Goal: Task Accomplishment & Management: Manage account settings

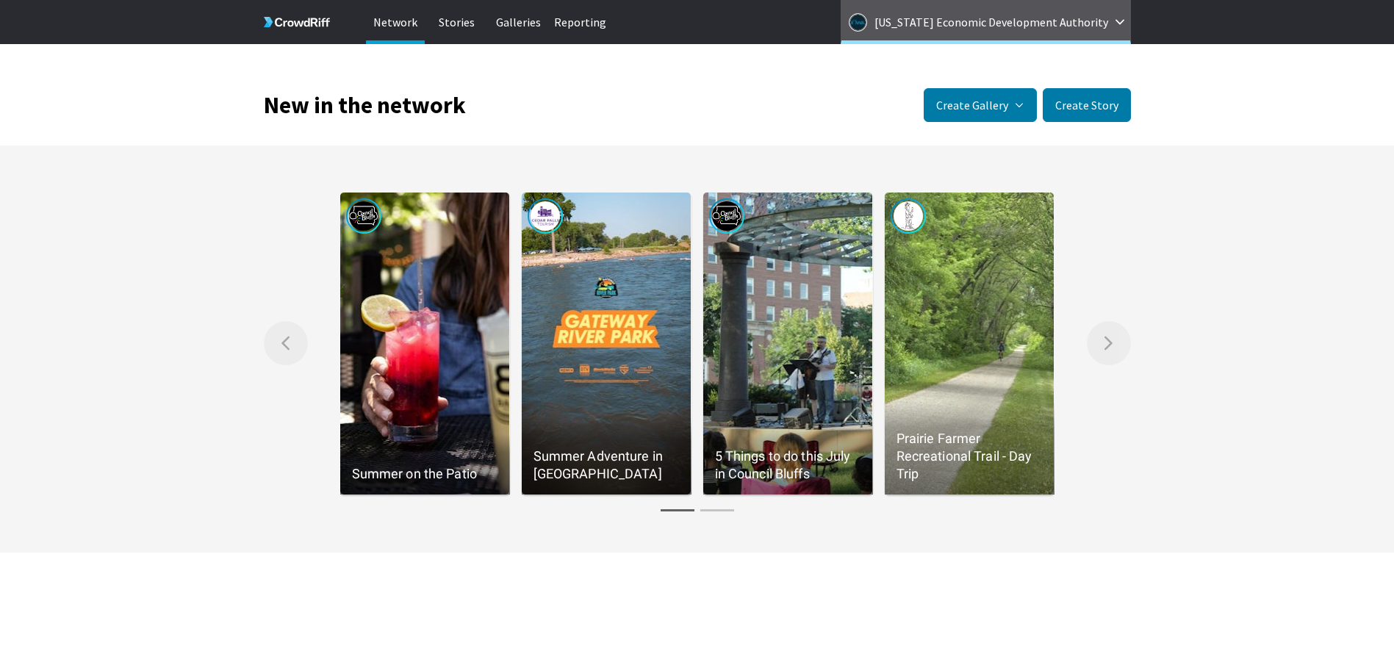
click at [1043, 21] on p "Iowa Economic Development Authority" at bounding box center [991, 22] width 234 height 24
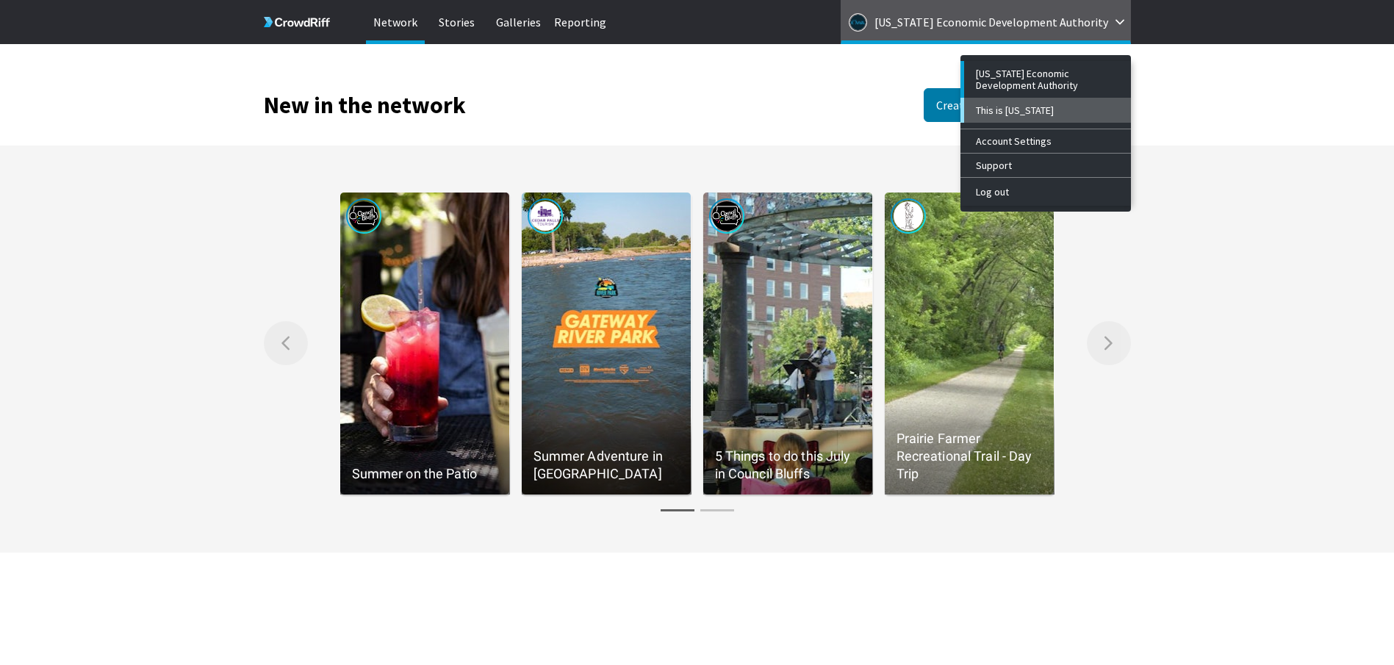
click at [1028, 109] on div "This is [US_STATE]" at bounding box center [1047, 110] width 143 height 12
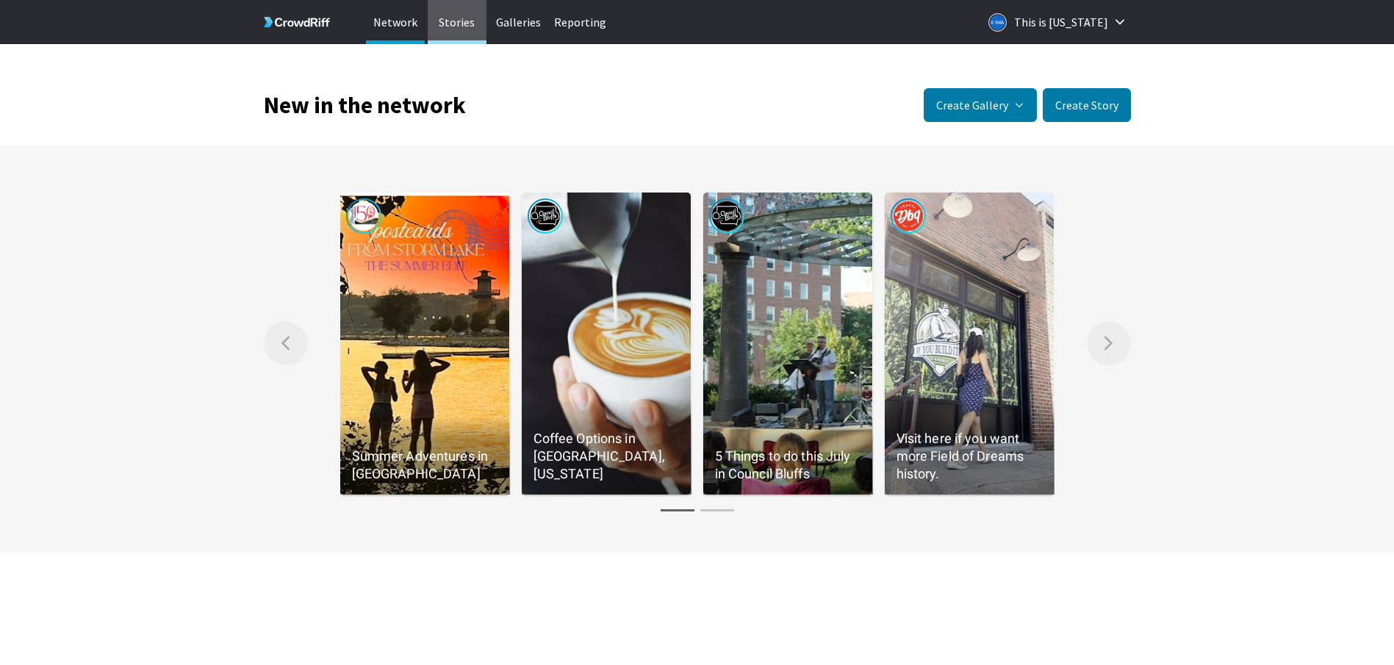
click at [458, 22] on p "Stories" at bounding box center [457, 22] width 59 height 44
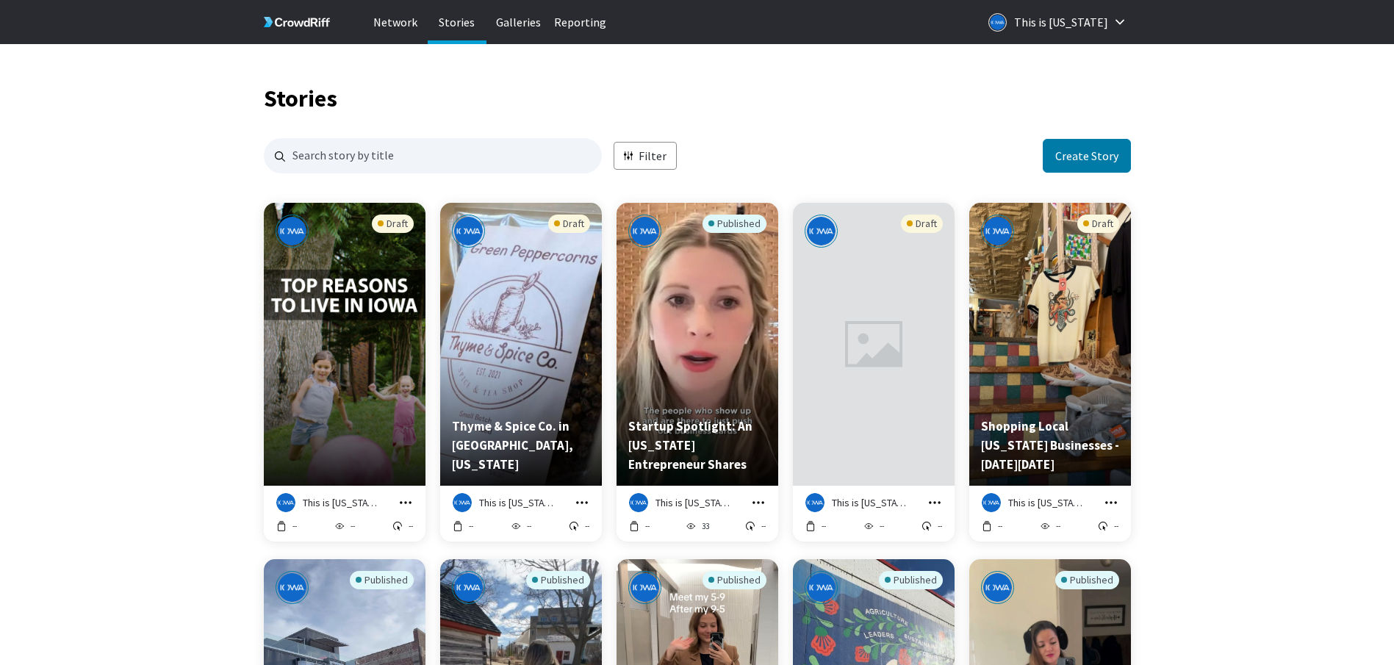
scroll to position [1414, 856]
click at [576, 21] on p "Reporting" at bounding box center [580, 22] width 59 height 44
click at [942, 498] on button "grid" at bounding box center [935, 503] width 16 height 16
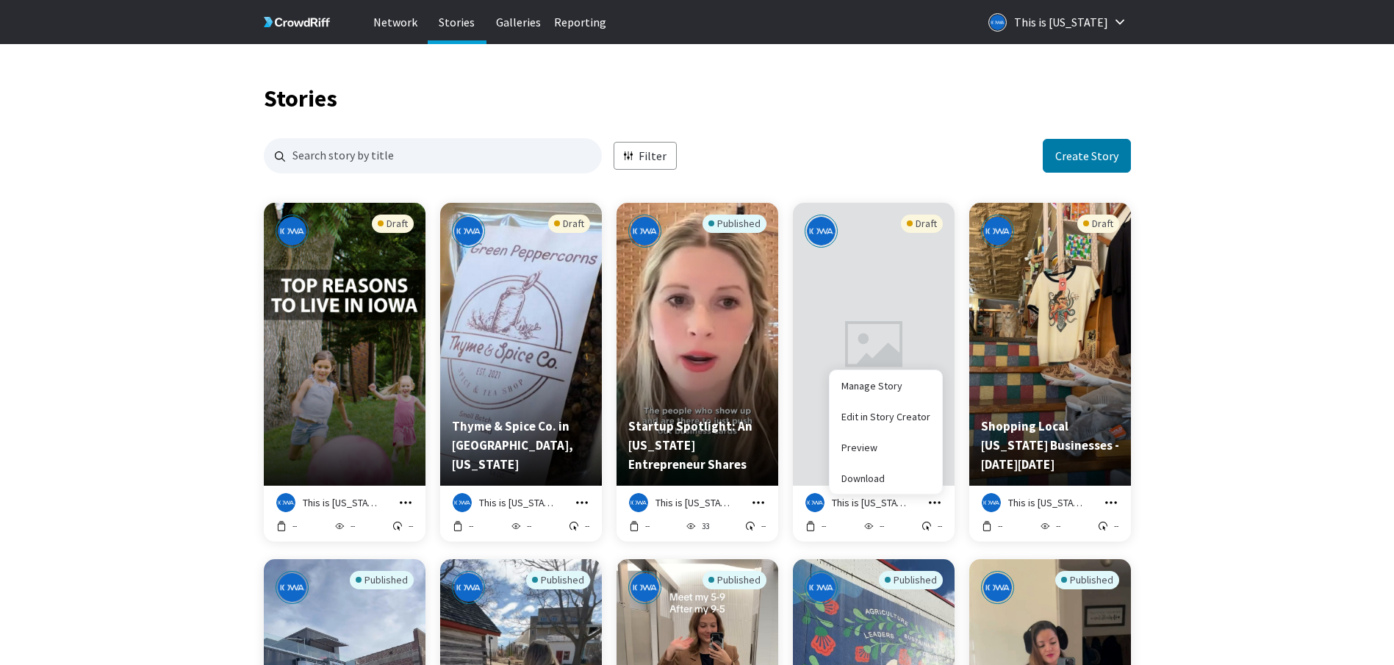
click at [942, 498] on button "grid" at bounding box center [935, 503] width 16 height 16
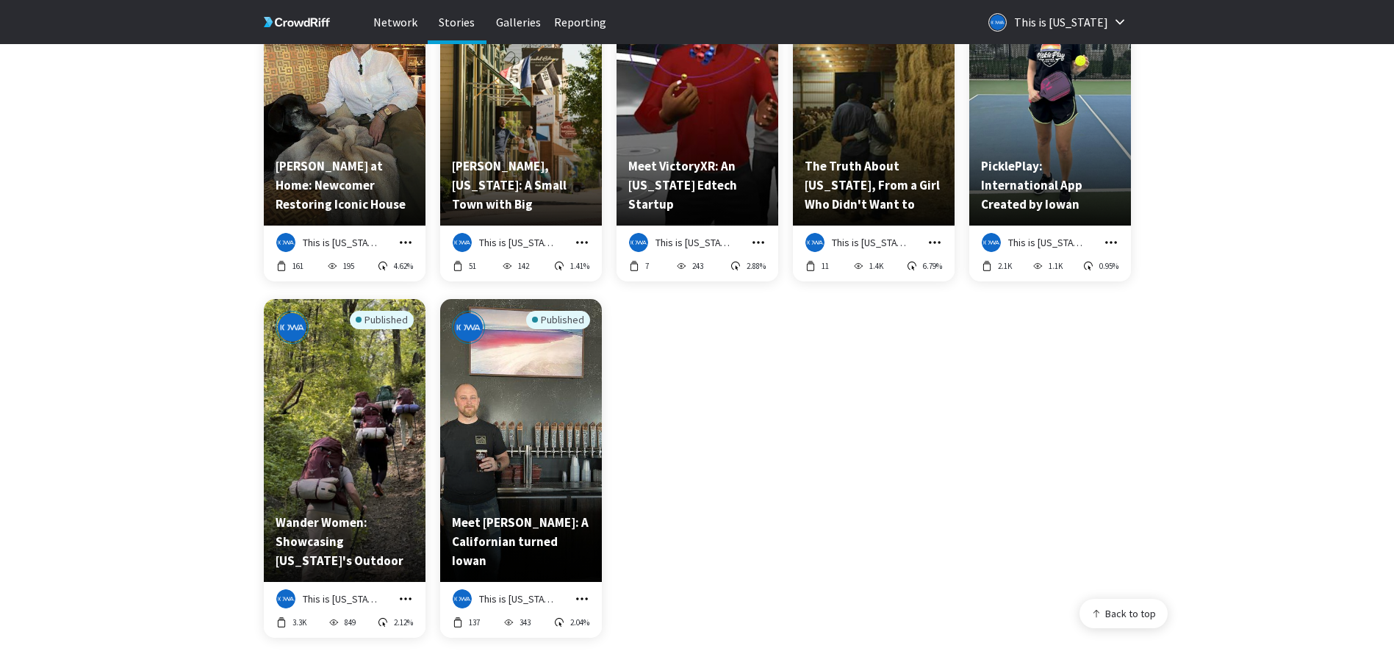
scroll to position [1334, 0]
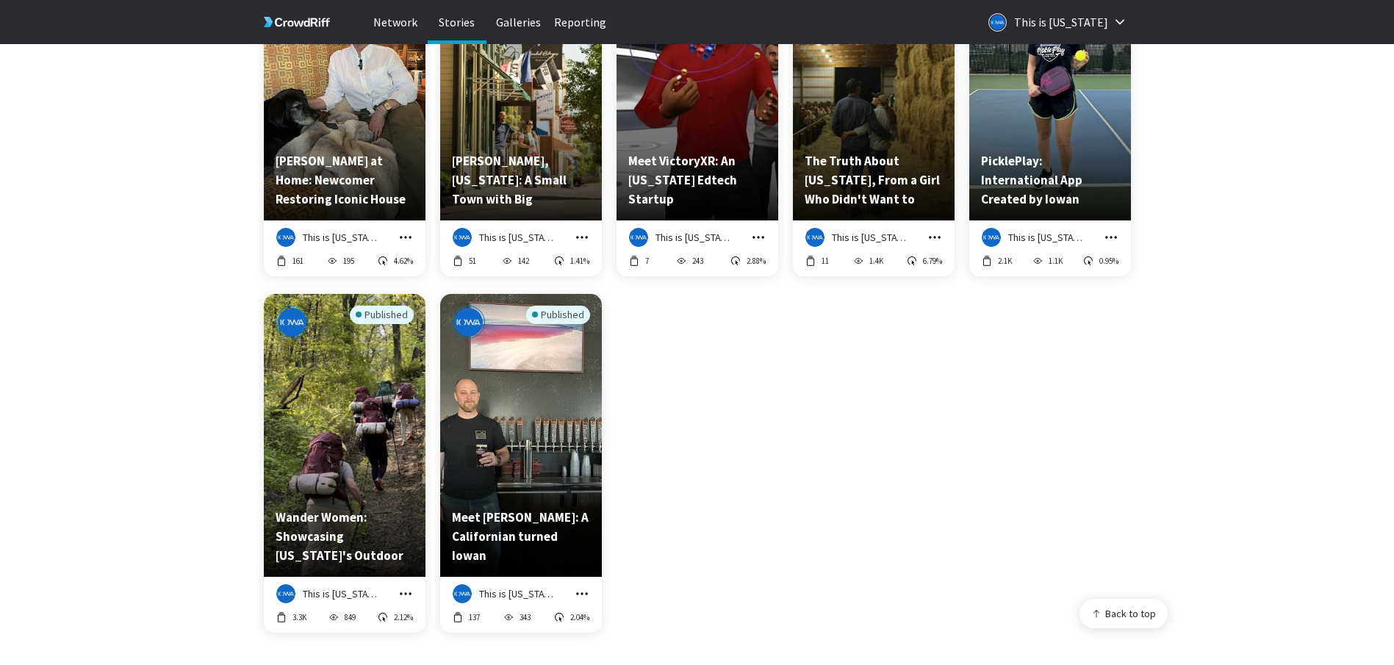
click at [410, 597] on icon "grid" at bounding box center [405, 593] width 15 height 15
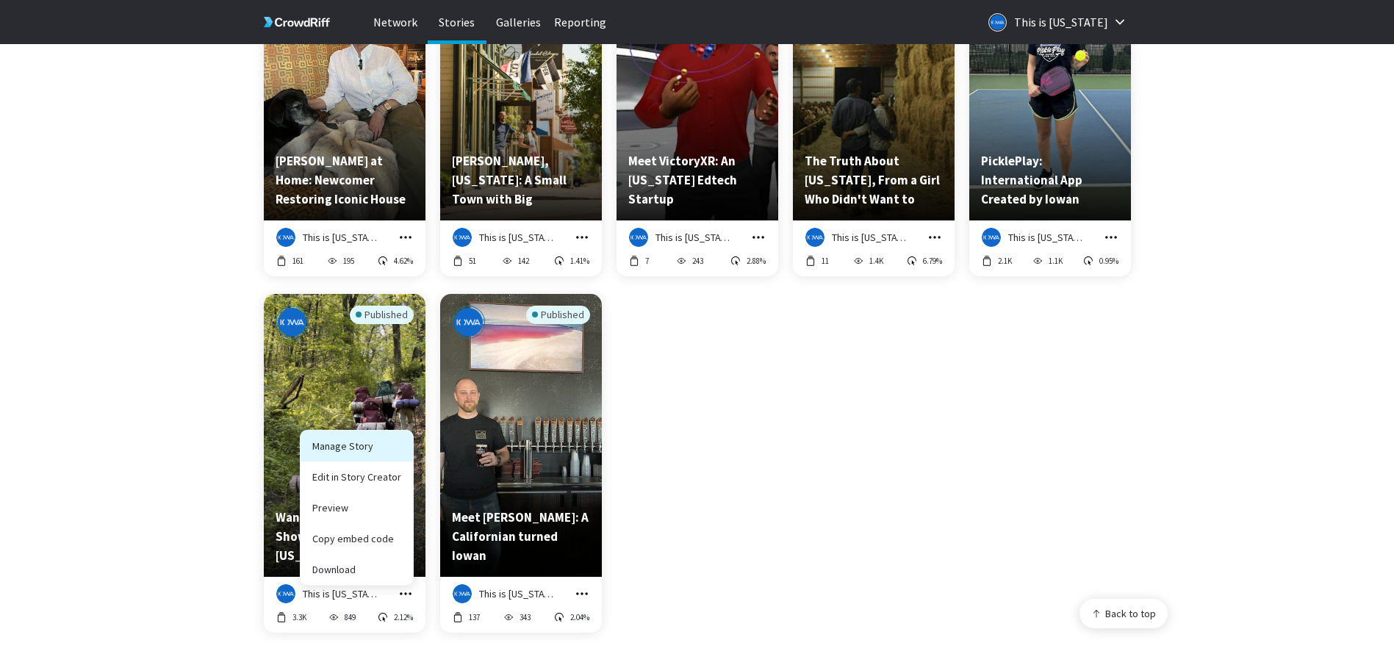
click at [334, 453] on link "Manage Story" at bounding box center [357, 446] width 112 height 31
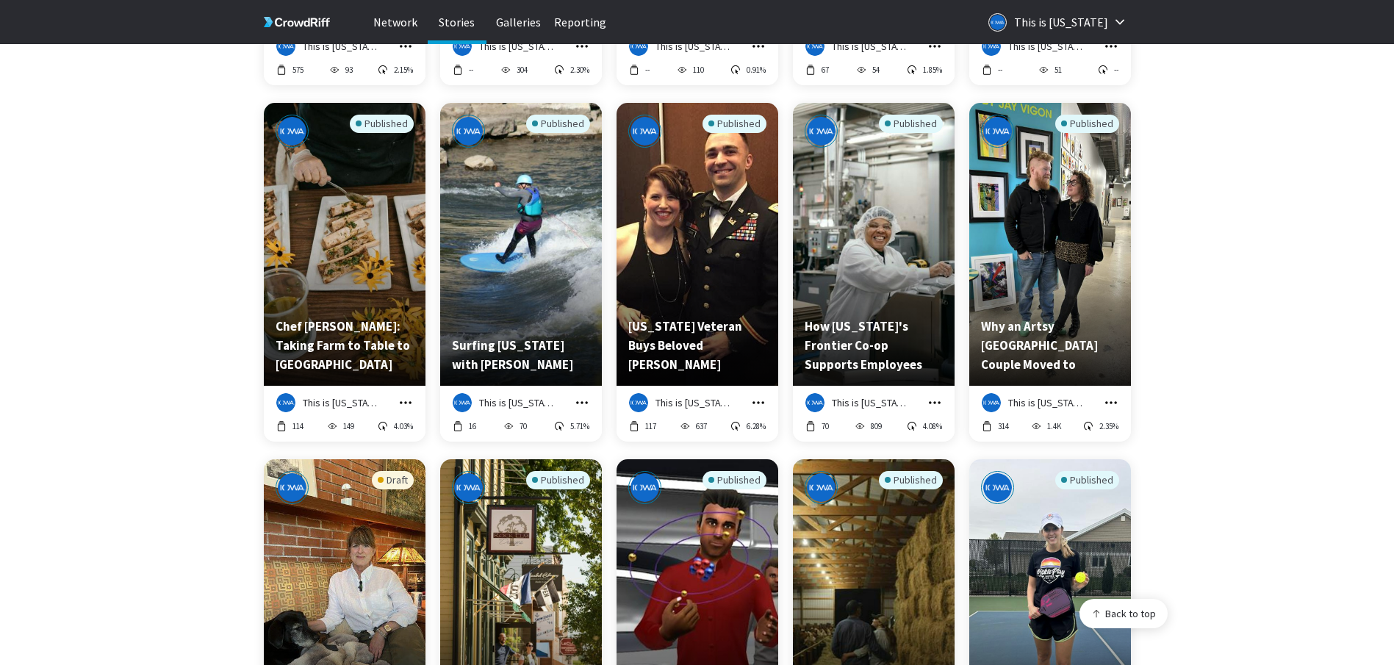
scroll to position [805, 0]
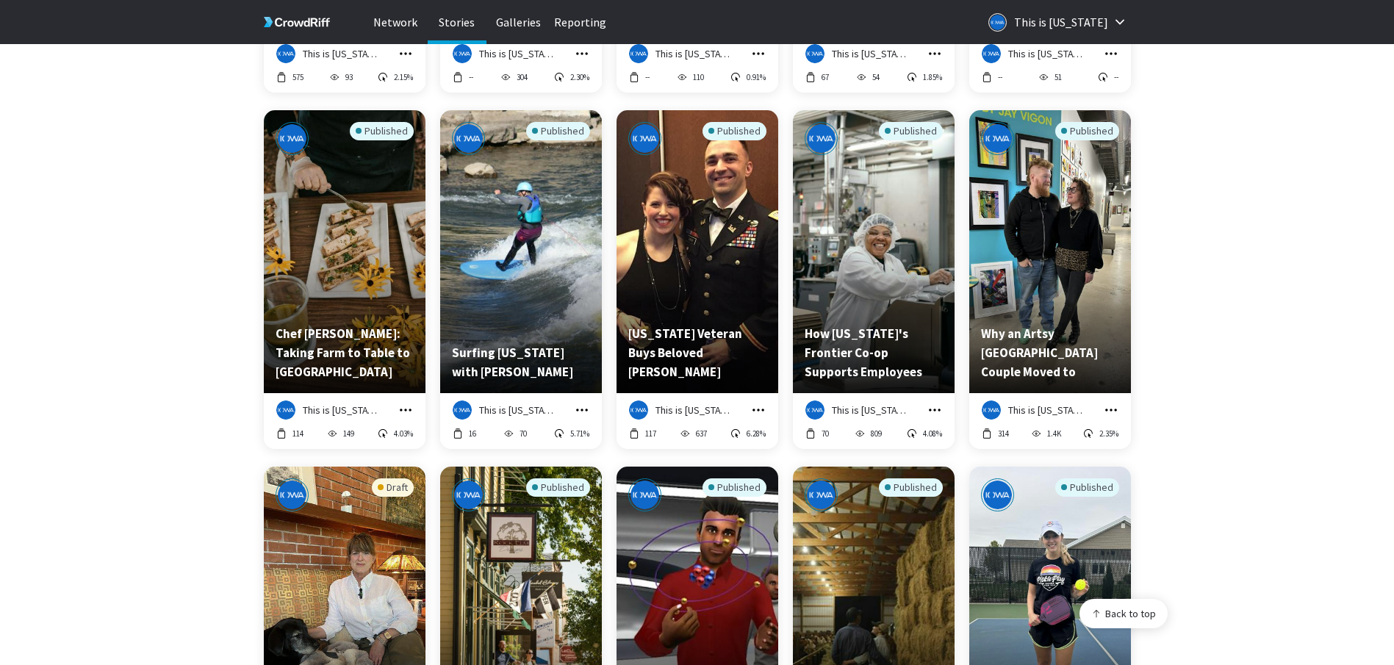
click at [1115, 412] on icon "grid" at bounding box center [1111, 410] width 15 height 15
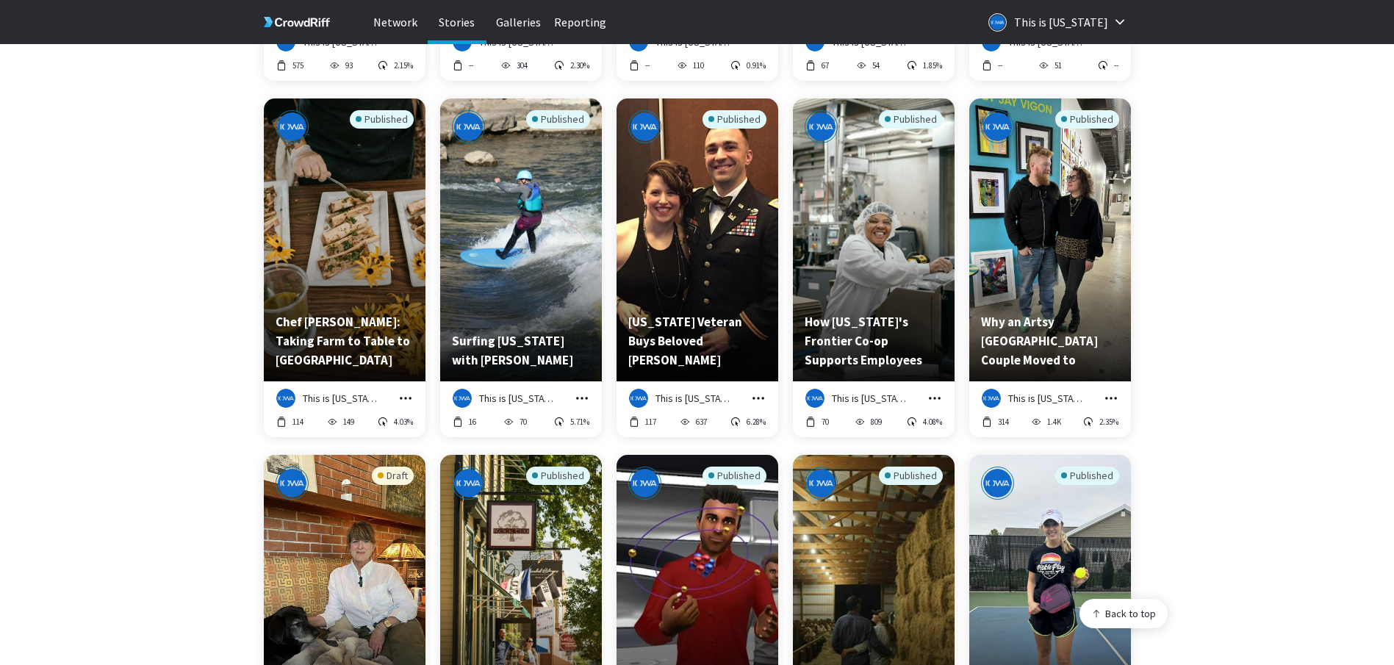
scroll to position [2164, 856]
click at [1107, 395] on icon "grid" at bounding box center [1111, 398] width 15 height 15
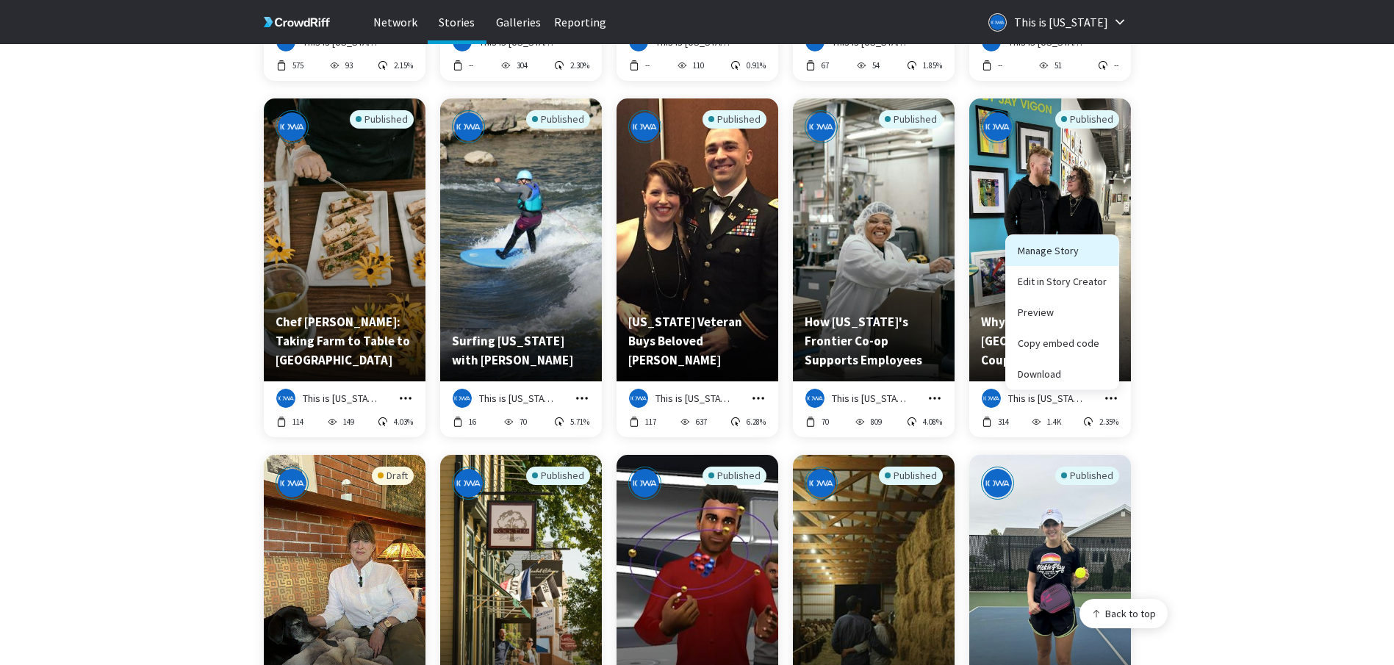
click at [1060, 250] on link "Manage Story" at bounding box center [1062, 250] width 112 height 31
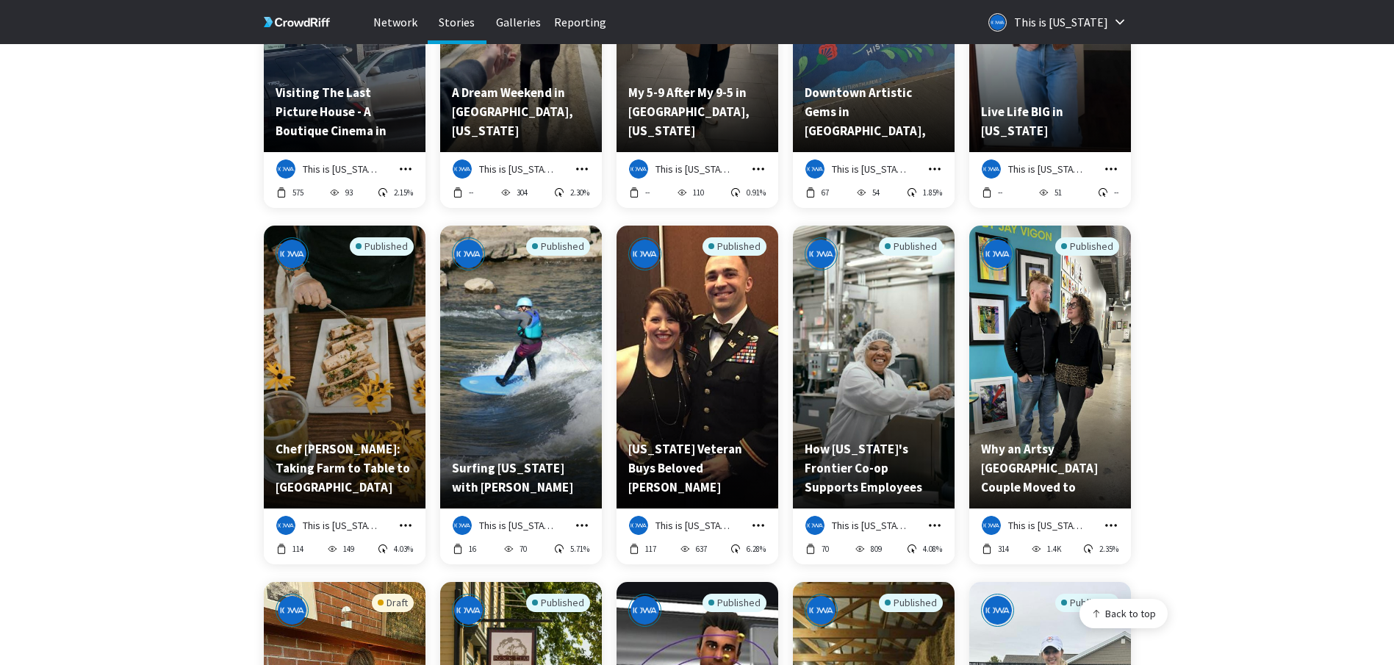
scroll to position [698, 0]
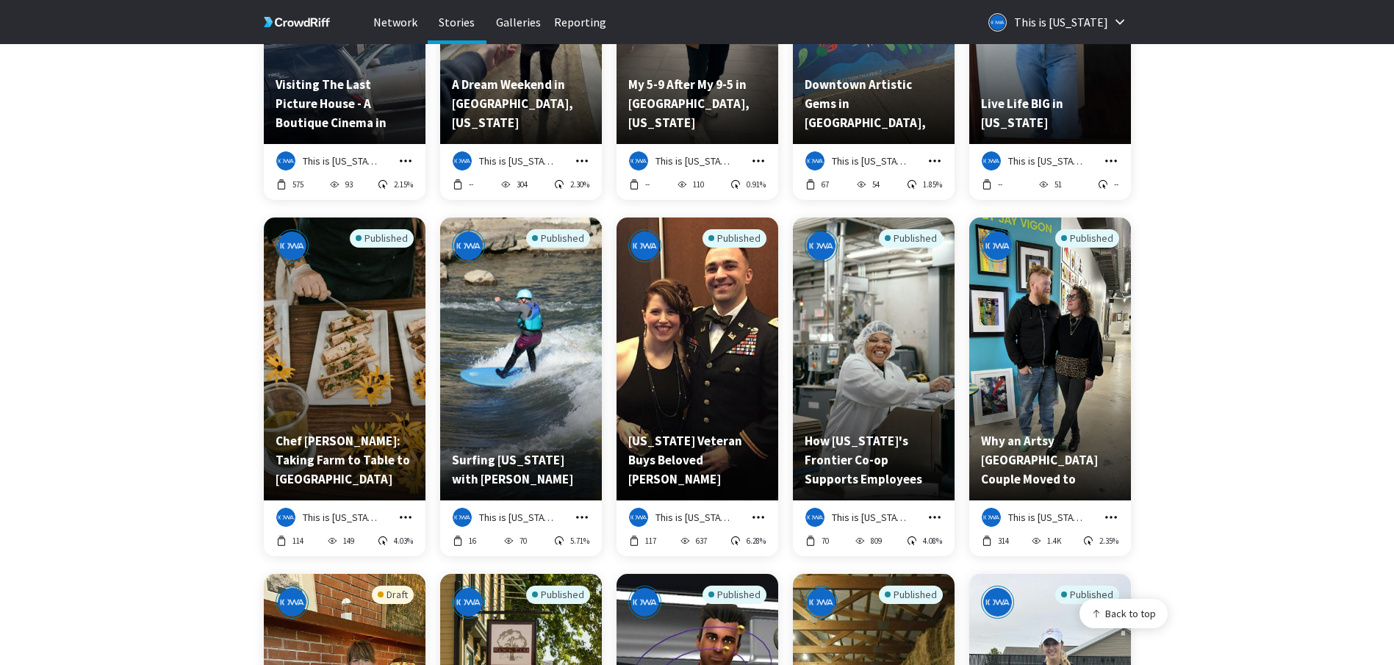
click at [583, 519] on icon "grid" at bounding box center [582, 517] width 15 height 15
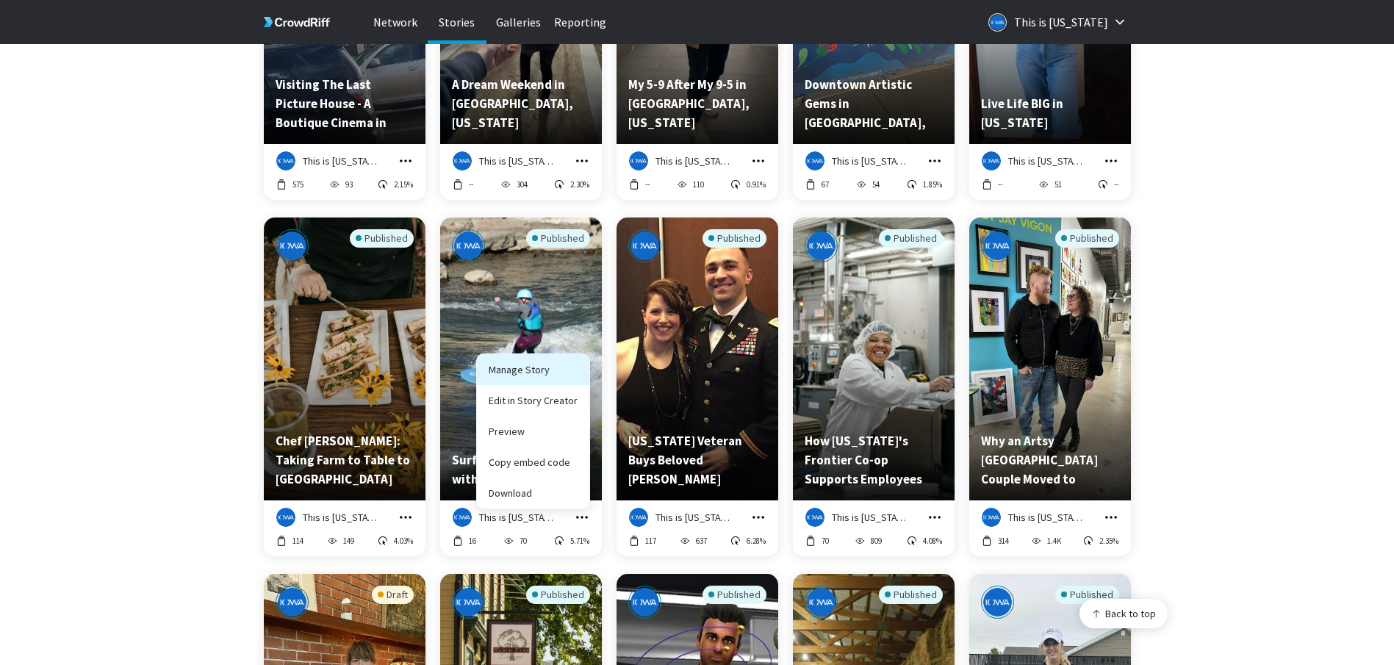
click at [550, 381] on link "Manage Story" at bounding box center [533, 369] width 112 height 31
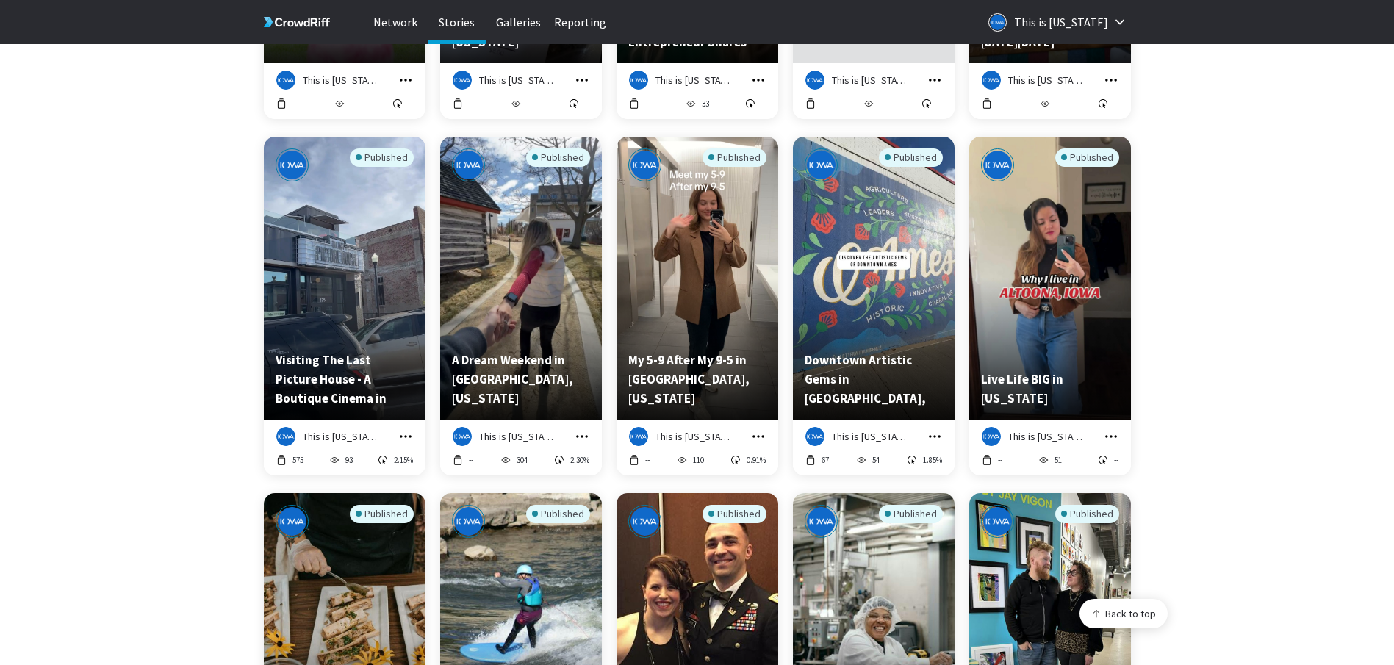
scroll to position [606, 0]
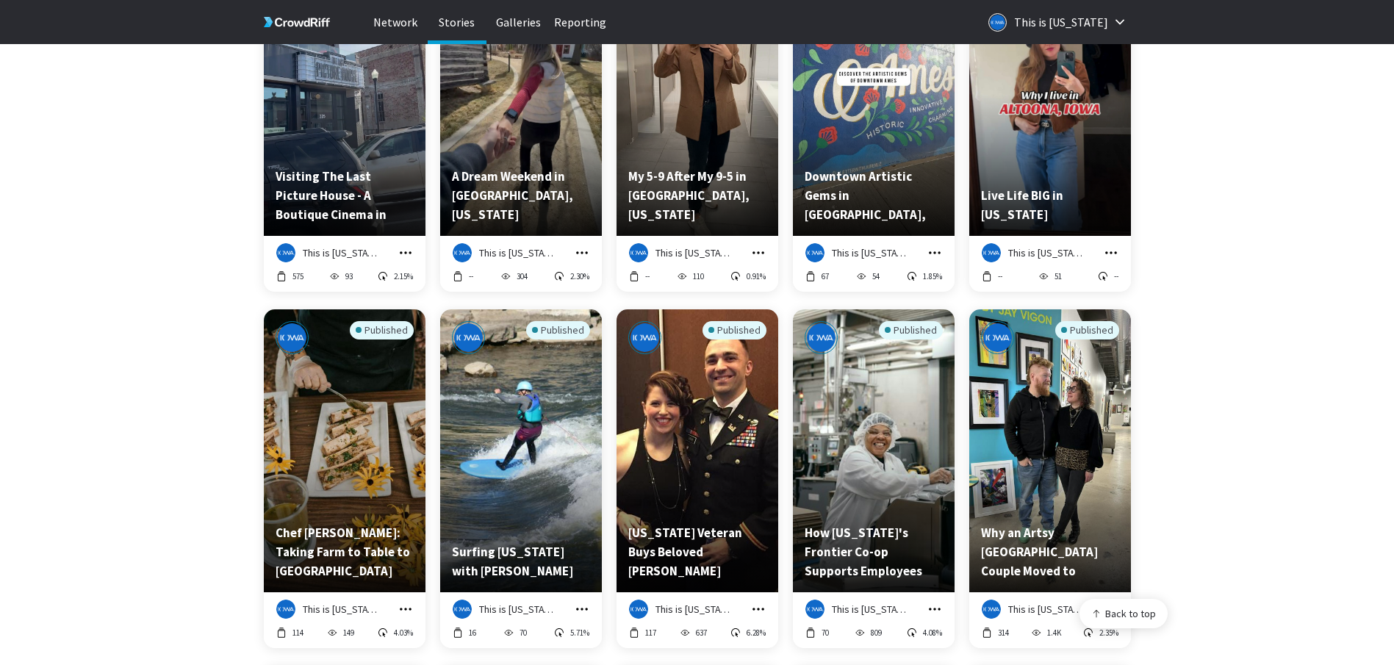
click at [404, 613] on icon "grid" at bounding box center [405, 609] width 15 height 15
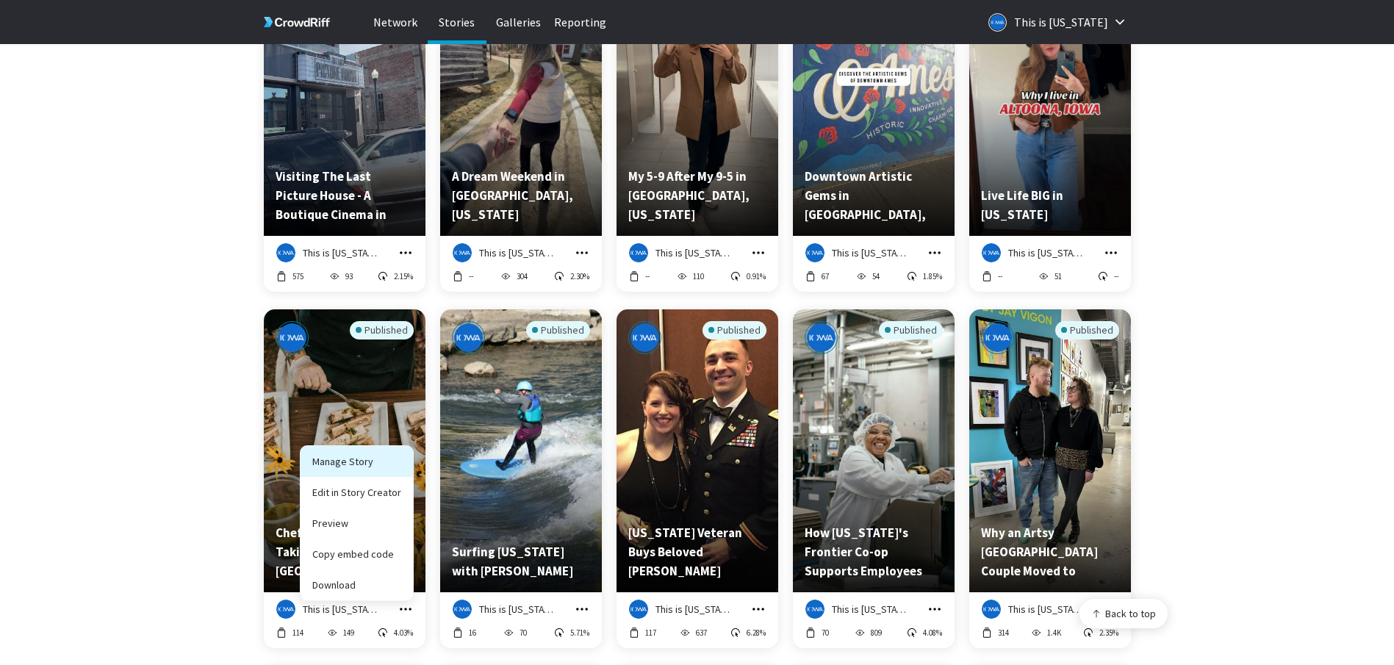
click at [368, 465] on link "Manage Story" at bounding box center [357, 461] width 112 height 31
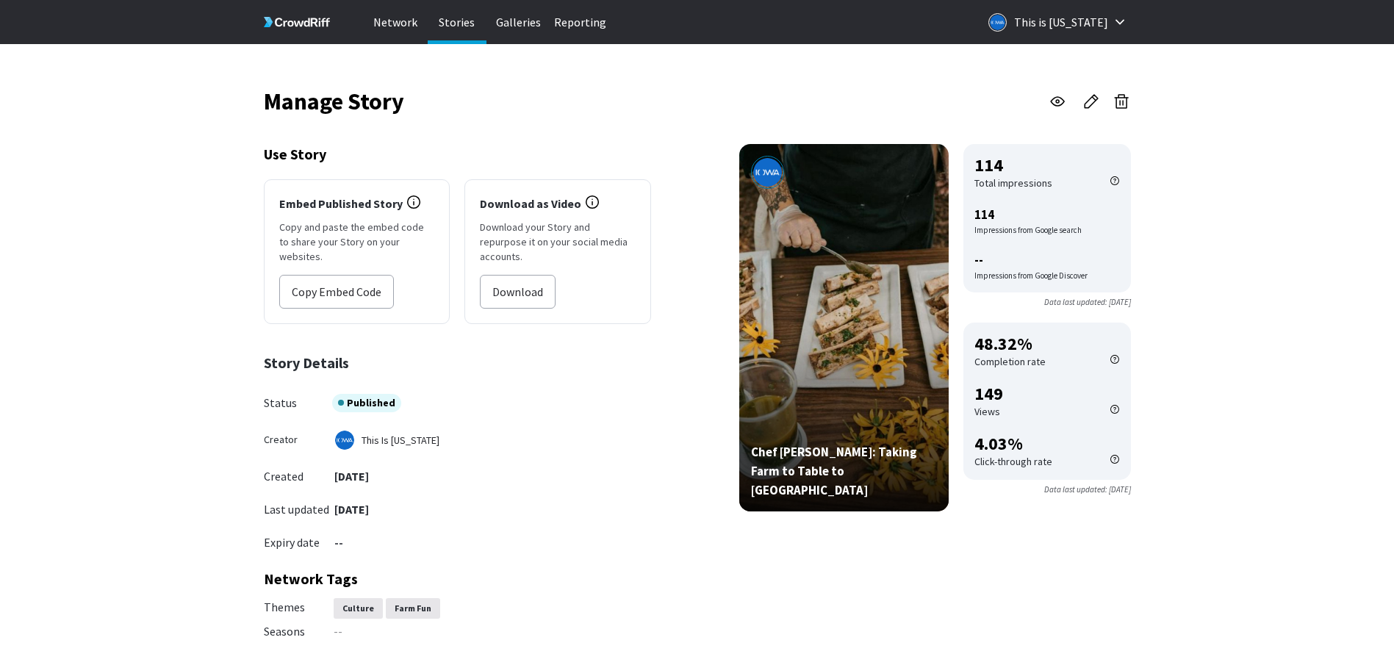
drag, startPoint x: 329, startPoint y: 464, endPoint x: 420, endPoint y: 462, distance: 91.1
click at [420, 468] on div "Created [DATE]" at bounding box center [457, 475] width 387 height 15
click at [369, 468] on p "[DATE]" at bounding box center [350, 476] width 37 height 17
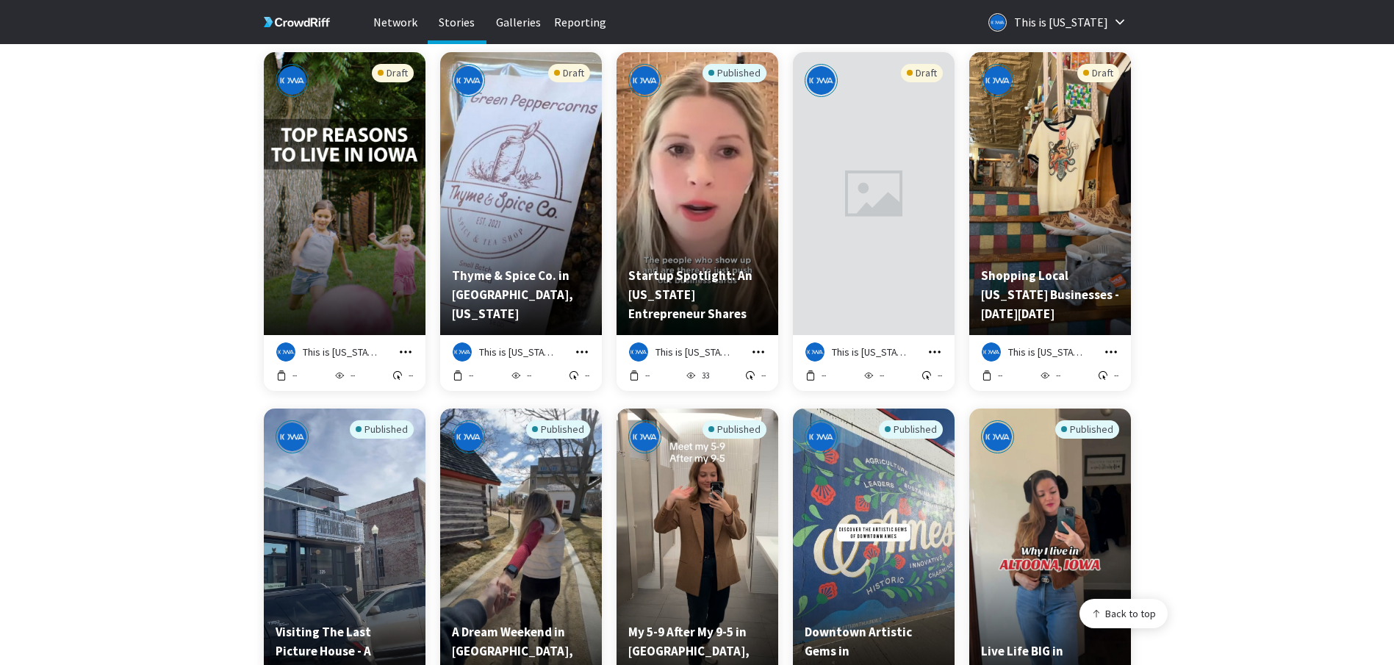
scroll to position [147, 0]
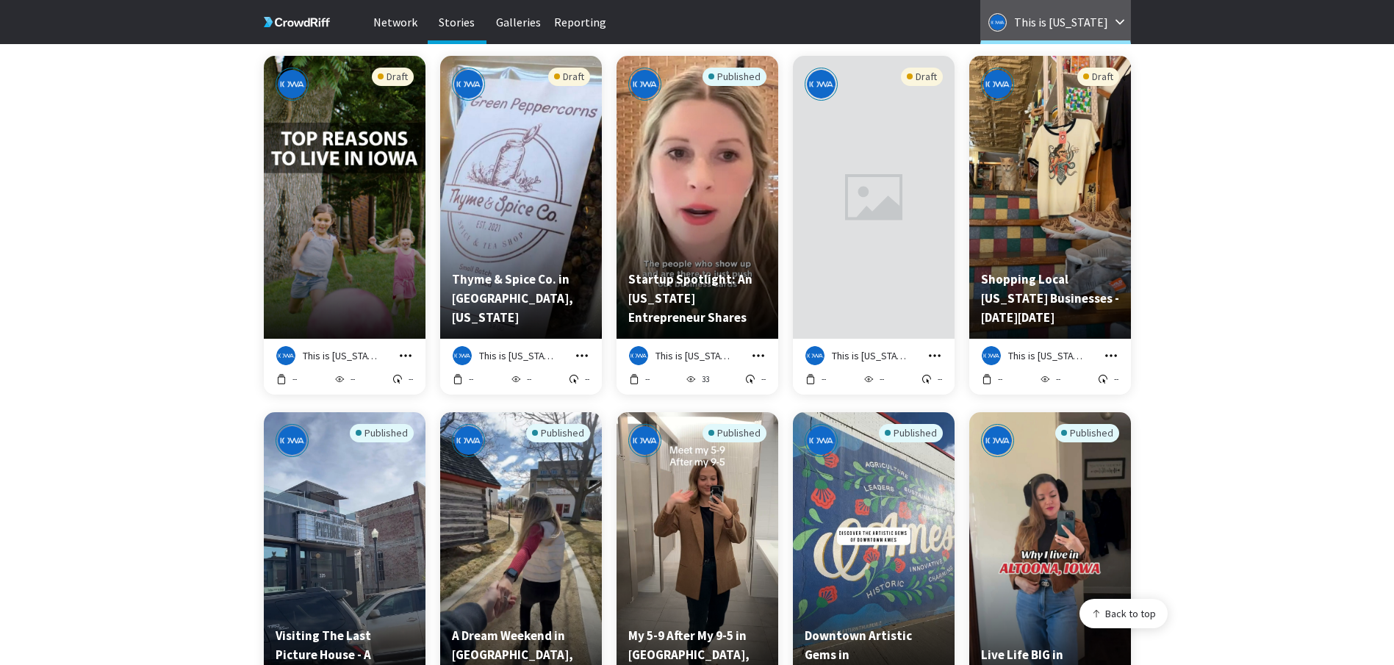
click at [1065, 24] on p "This is [US_STATE]" at bounding box center [1061, 22] width 94 height 24
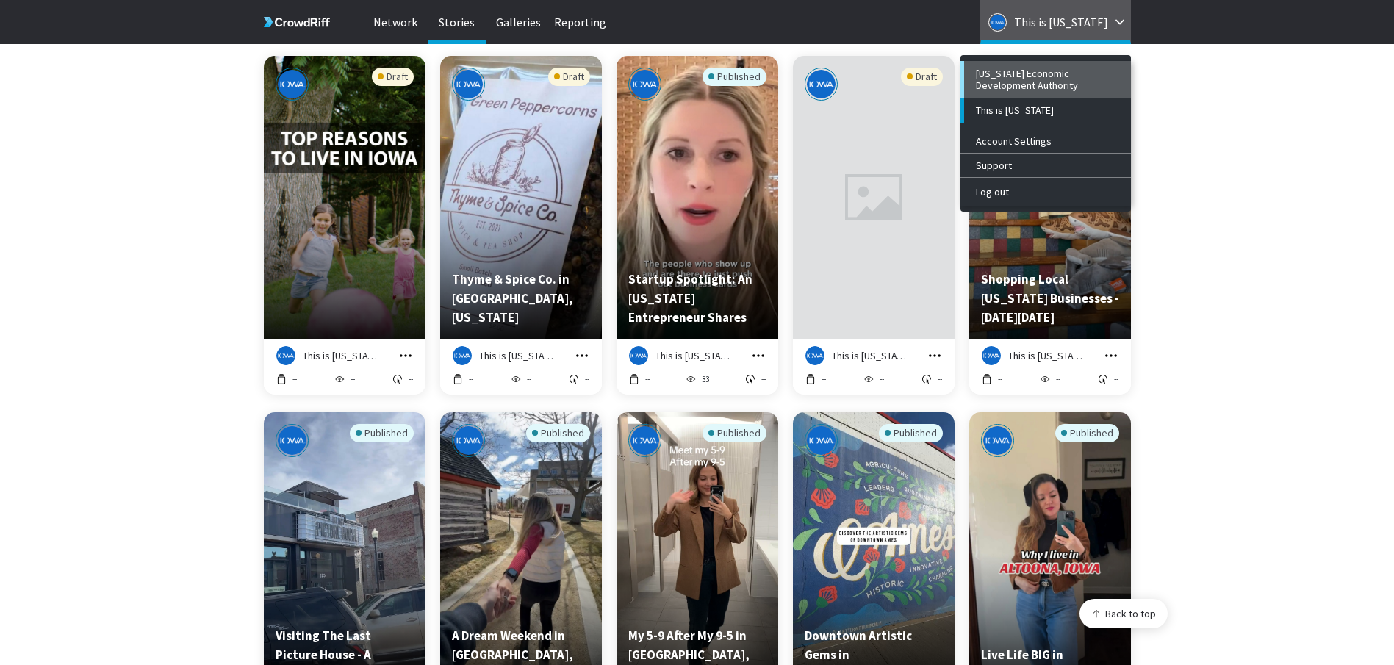
click at [1031, 87] on div "[US_STATE] Economic Development Authority" at bounding box center [1047, 80] width 143 height 24
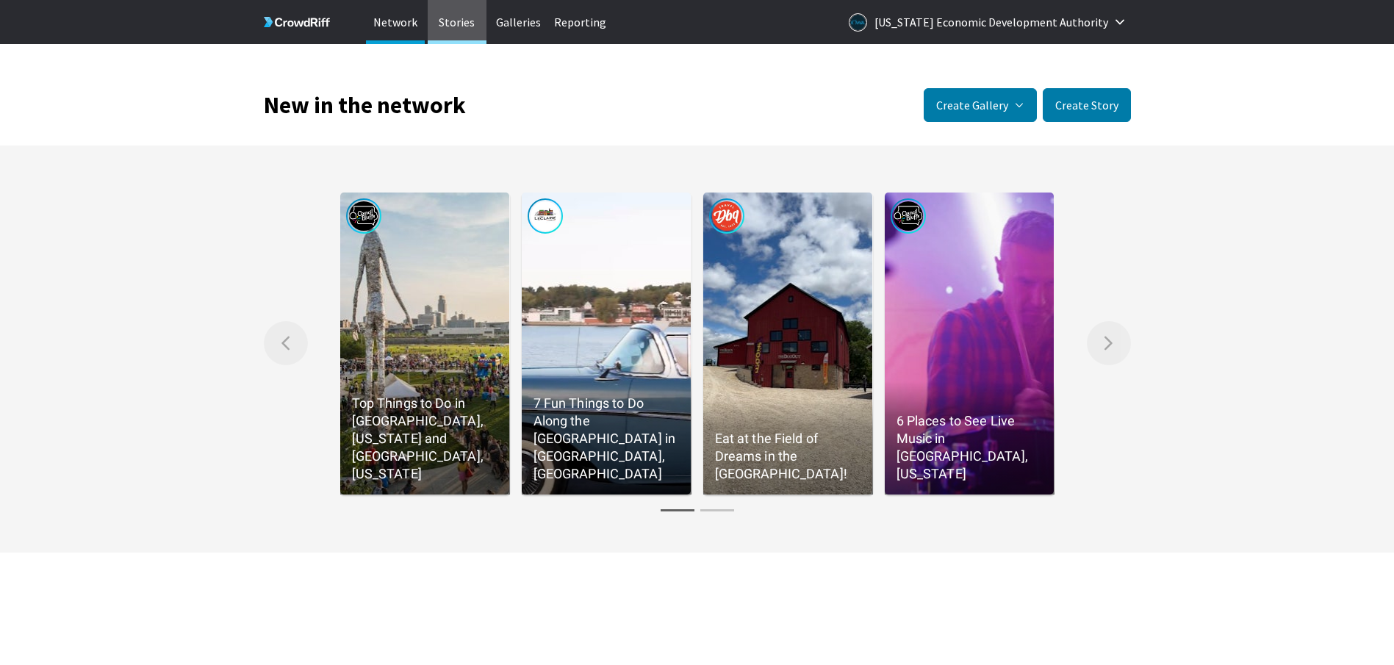
click at [457, 33] on p "Stories" at bounding box center [457, 22] width 59 height 44
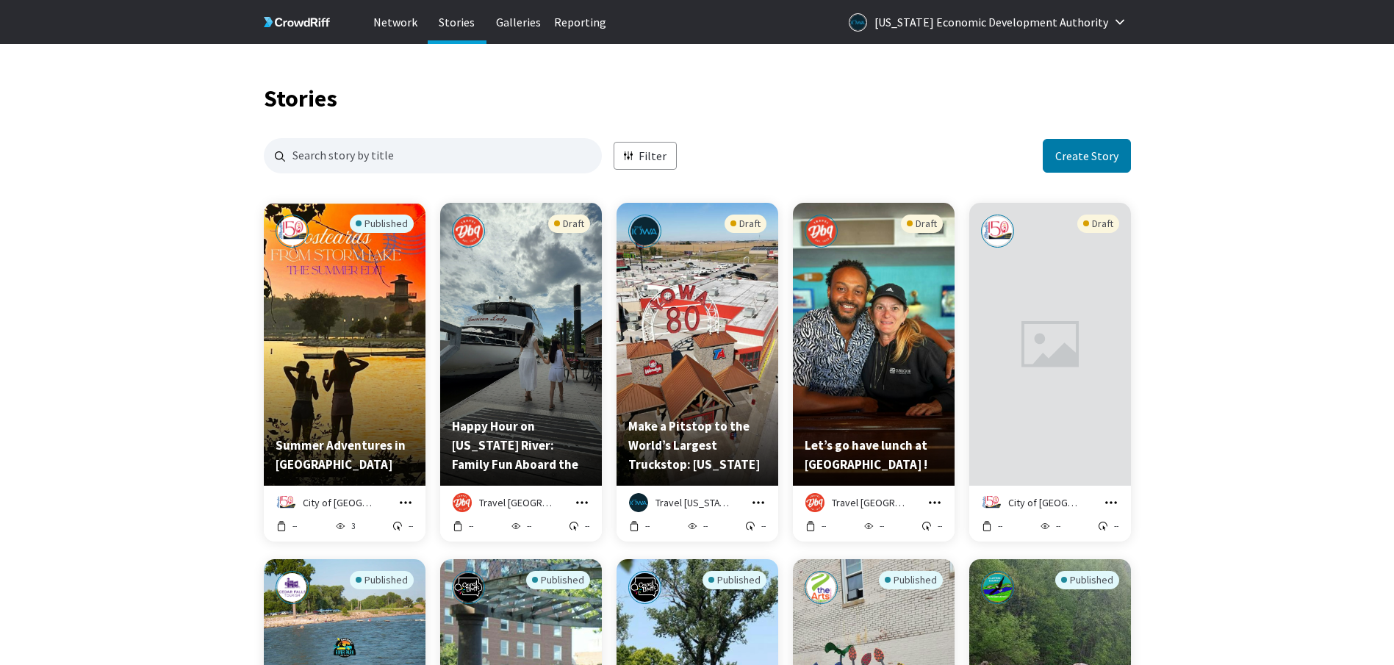
scroll to position [1414, 856]
